Goal: Task Accomplishment & Management: Complete application form

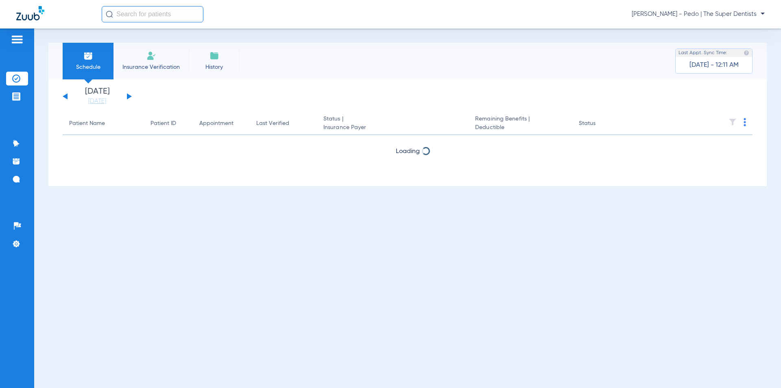
click at [149, 61] on li "Insurance Verification" at bounding box center [151, 61] width 75 height 37
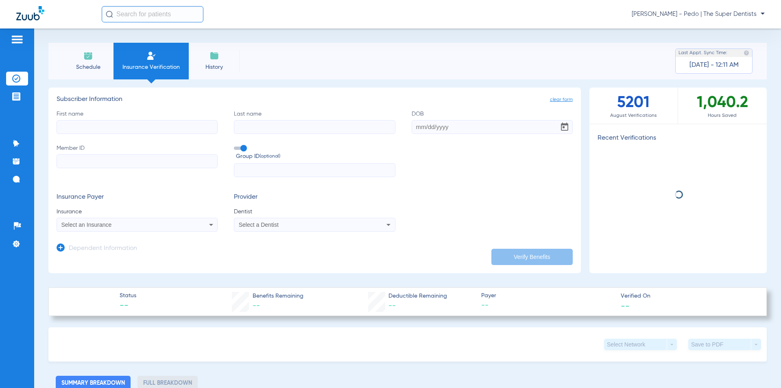
click at [137, 123] on input "First name" at bounding box center [137, 127] width 161 height 14
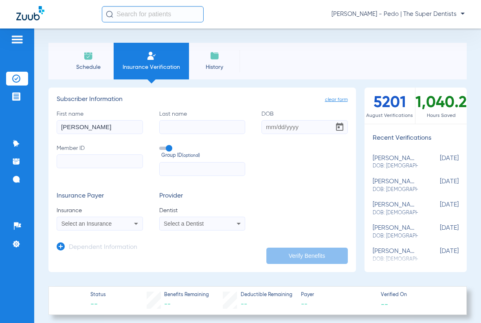
type input "[PERSON_NAME]"
click at [204, 122] on input "Last name" at bounding box center [202, 127] width 86 height 14
type input "kuroishi"
click at [265, 123] on input "DOB" at bounding box center [304, 127] width 86 height 14
type input "[DATE]"
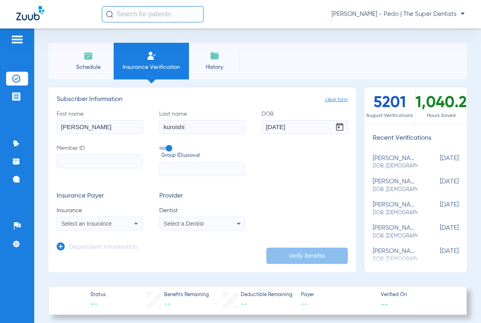
drag, startPoint x: 111, startPoint y: 159, endPoint x: 33, endPoint y: 115, distance: 89.3
click at [111, 159] on input "Member ID" at bounding box center [100, 161] width 86 height 14
drag, startPoint x: 251, startPoint y: 192, endPoint x: 181, endPoint y: 197, distance: 69.7
click at [251, 192] on div "Insurance Payer Insurance Select an Insurance Provider Dentist Select a Dentist" at bounding box center [202, 211] width 291 height 38
click at [80, 161] on input "Member ID Required" at bounding box center [100, 161] width 86 height 14
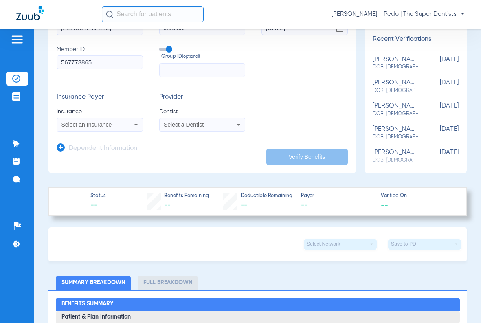
scroll to position [122, 0]
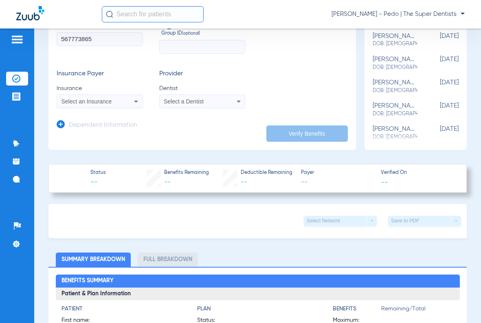
type input "567773865"
click at [97, 99] on span "Select an Insurance" at bounding box center [86, 101] width 50 height 7
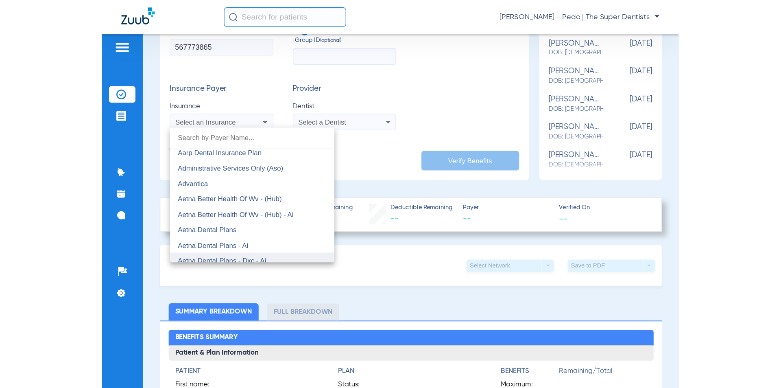
scroll to position [41, 0]
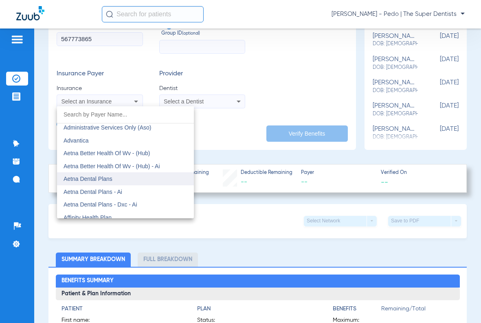
click at [126, 179] on mat-option "Aetna Dental Plans" at bounding box center [125, 178] width 137 height 13
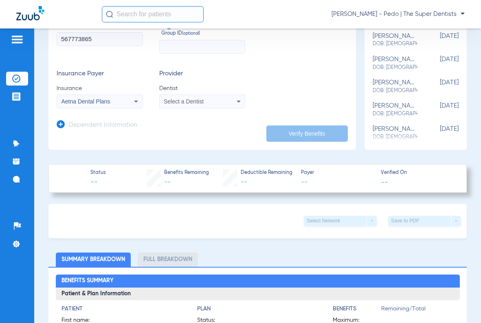
click at [178, 103] on span "Select a Dentist" at bounding box center [184, 101] width 40 height 7
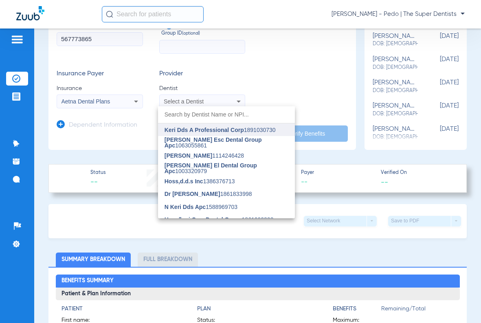
click at [202, 132] on span "Keri Dds A Professional Corp" at bounding box center [203, 130] width 79 height 7
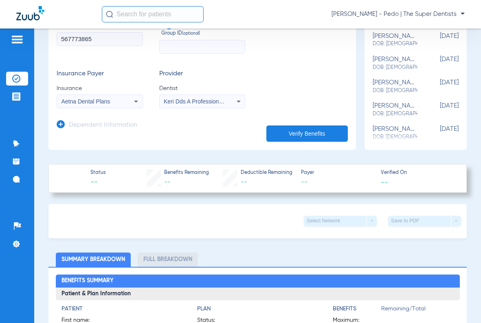
click at [304, 133] on button "Verify Benefits" at bounding box center [306, 133] width 81 height 16
